Goal: Task Accomplishment & Management: Complete application form

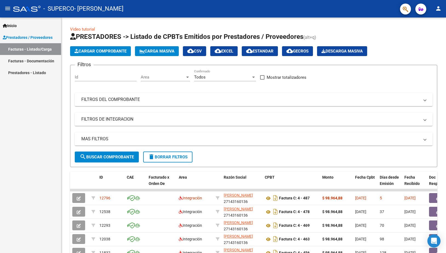
click at [439, 7] on mat-icon "person" at bounding box center [438, 8] width 7 height 7
click at [425, 34] on button "exit_to_app Salir" at bounding box center [426, 36] width 33 height 13
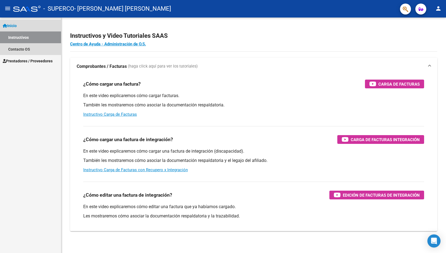
click at [13, 25] on span "Inicio" at bounding box center [10, 26] width 14 height 6
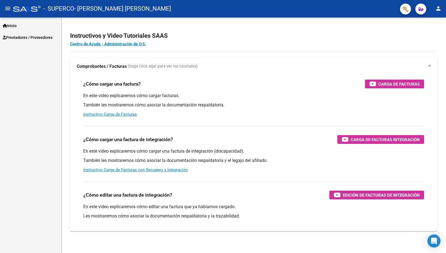
click at [13, 36] on span "Prestadores / Proveedores" at bounding box center [28, 37] width 50 height 6
click at [16, 50] on link "Facturas - Listado/Carga" at bounding box center [30, 49] width 61 height 12
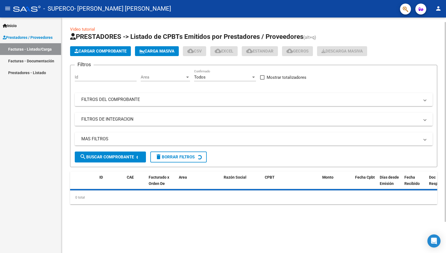
click at [97, 51] on span "Cargar Comprobante" at bounding box center [100, 51] width 52 height 5
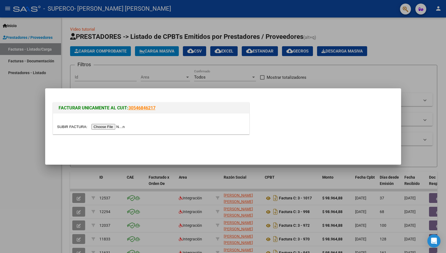
click at [67, 128] on input "file" at bounding box center [91, 127] width 69 height 6
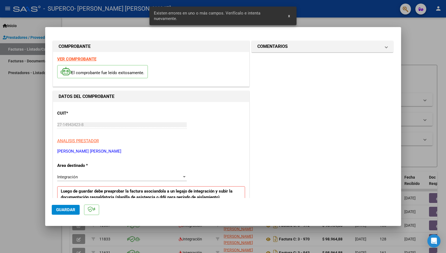
scroll to position [93, 0]
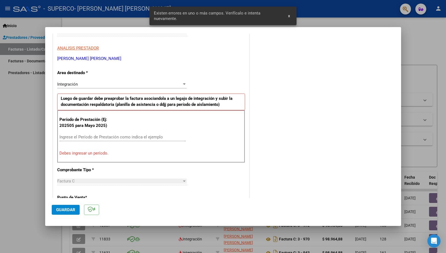
click at [80, 137] on input "Ingrese el Período de Prestación como indica el ejemplo" at bounding box center [122, 137] width 126 height 5
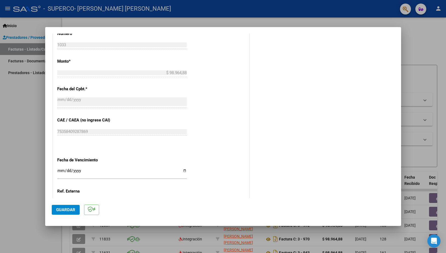
scroll to position [310, 0]
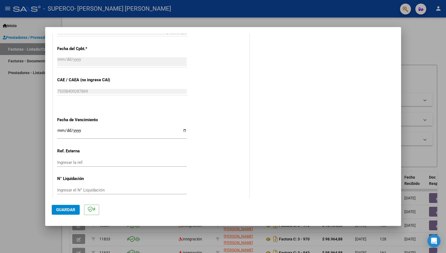
type input "202508"
click at [182, 128] on input "Ingresar la fecha" at bounding box center [121, 132] width 129 height 9
type input "2025-09-11"
click at [69, 209] on span "Guardar" at bounding box center [65, 209] width 19 height 5
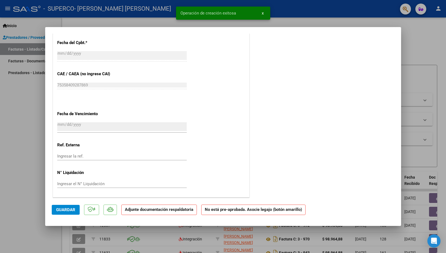
scroll to position [0, 0]
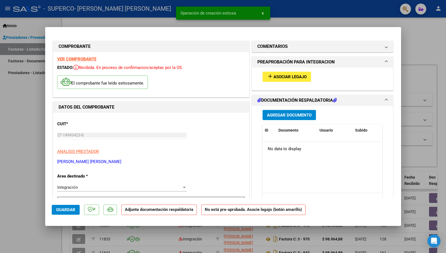
click at [285, 77] on span "Asociar Legajo" at bounding box center [289, 76] width 33 height 5
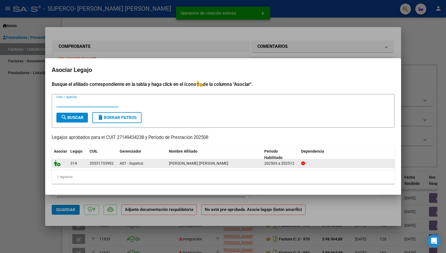
click at [57, 164] on icon at bounding box center [57, 163] width 7 height 6
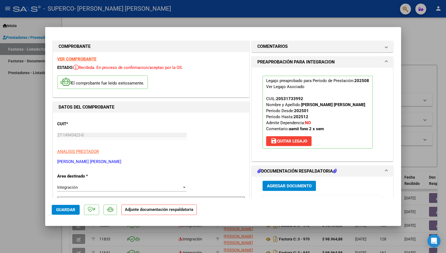
click at [283, 189] on span "Agregar Documento" at bounding box center [289, 186] width 45 height 5
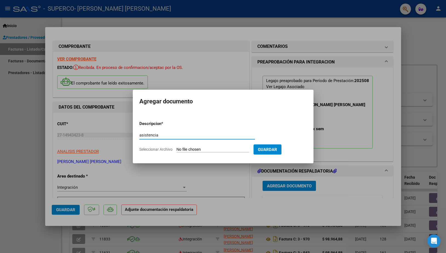
type input "asistencia"
click at [188, 150] on input "Seleccionar Archivo" at bounding box center [213, 149] width 73 height 5
type input "C:\fakepath\Superco Cerna Zambrana Bautista Fonoaudiologia asistencia Agosto 20…"
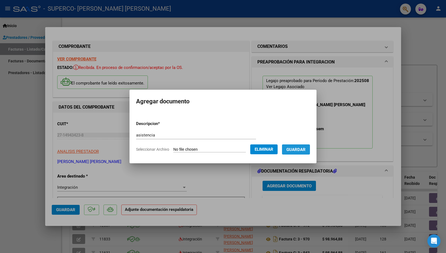
click at [286, 152] on span "Guardar" at bounding box center [295, 149] width 19 height 5
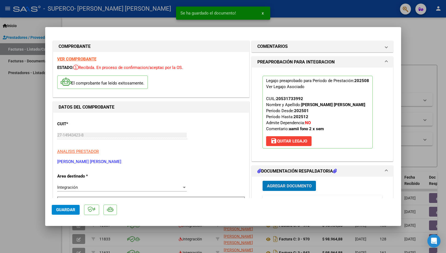
click at [71, 210] on span "Guardar" at bounding box center [65, 209] width 19 height 5
click at [21, 113] on div at bounding box center [223, 126] width 446 height 253
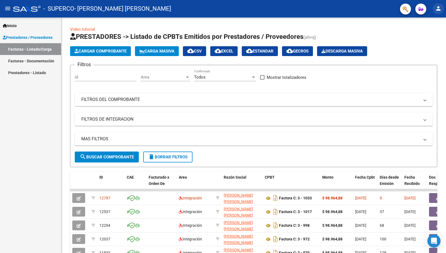
click at [439, 7] on mat-icon "person" at bounding box center [438, 8] width 7 height 7
click at [424, 34] on button "exit_to_app Salir" at bounding box center [426, 36] width 33 height 13
